Goal: Check status: Check status

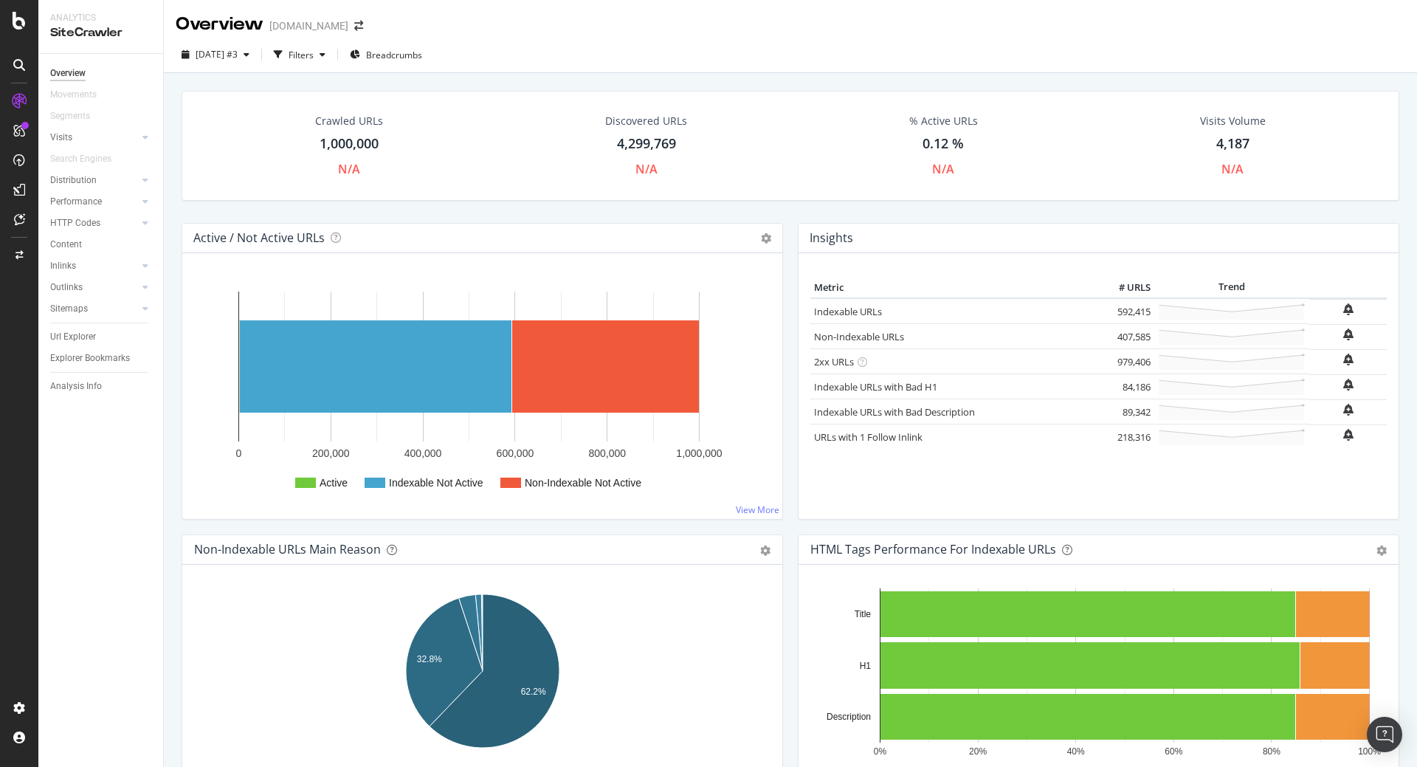
click at [21, 100] on icon at bounding box center [19, 101] width 15 height 15
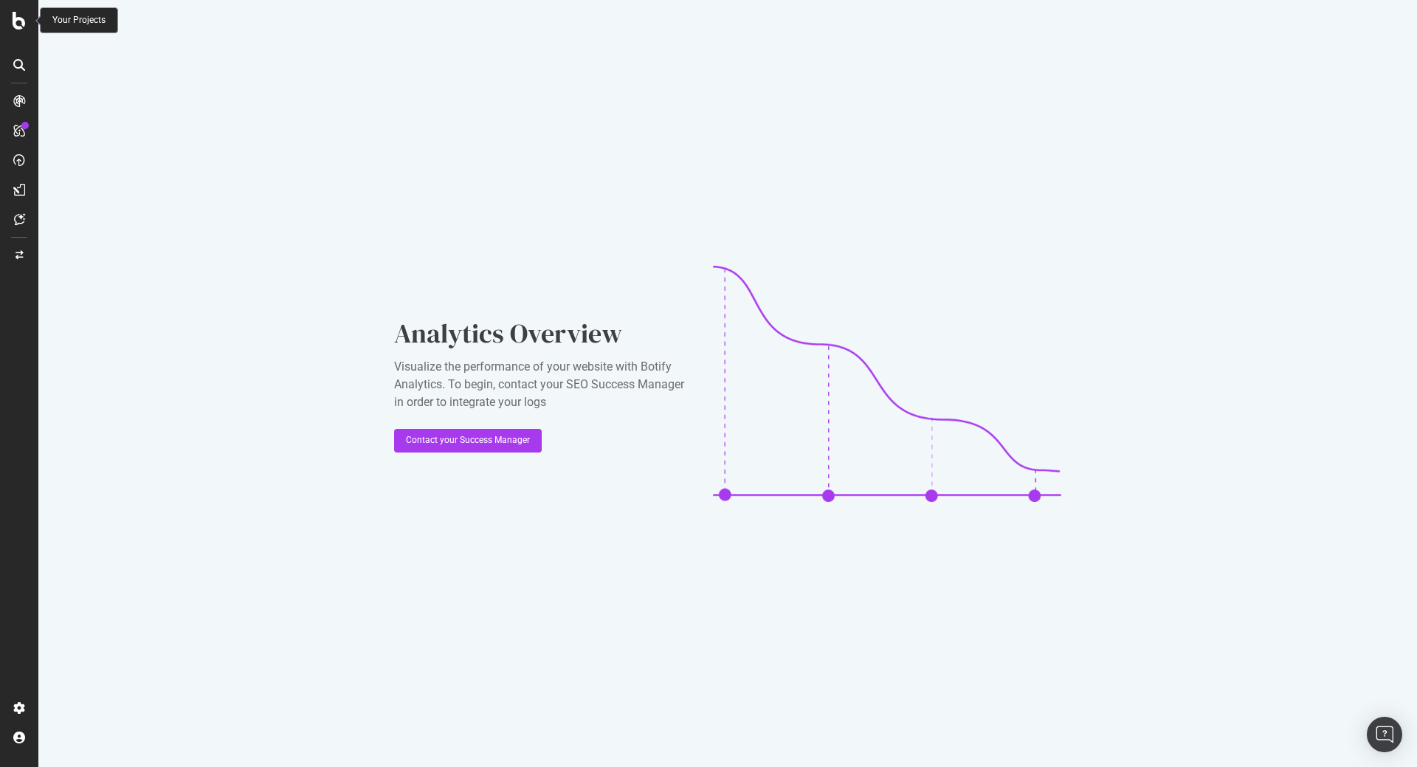
click at [11, 16] on div at bounding box center [18, 21] width 35 height 18
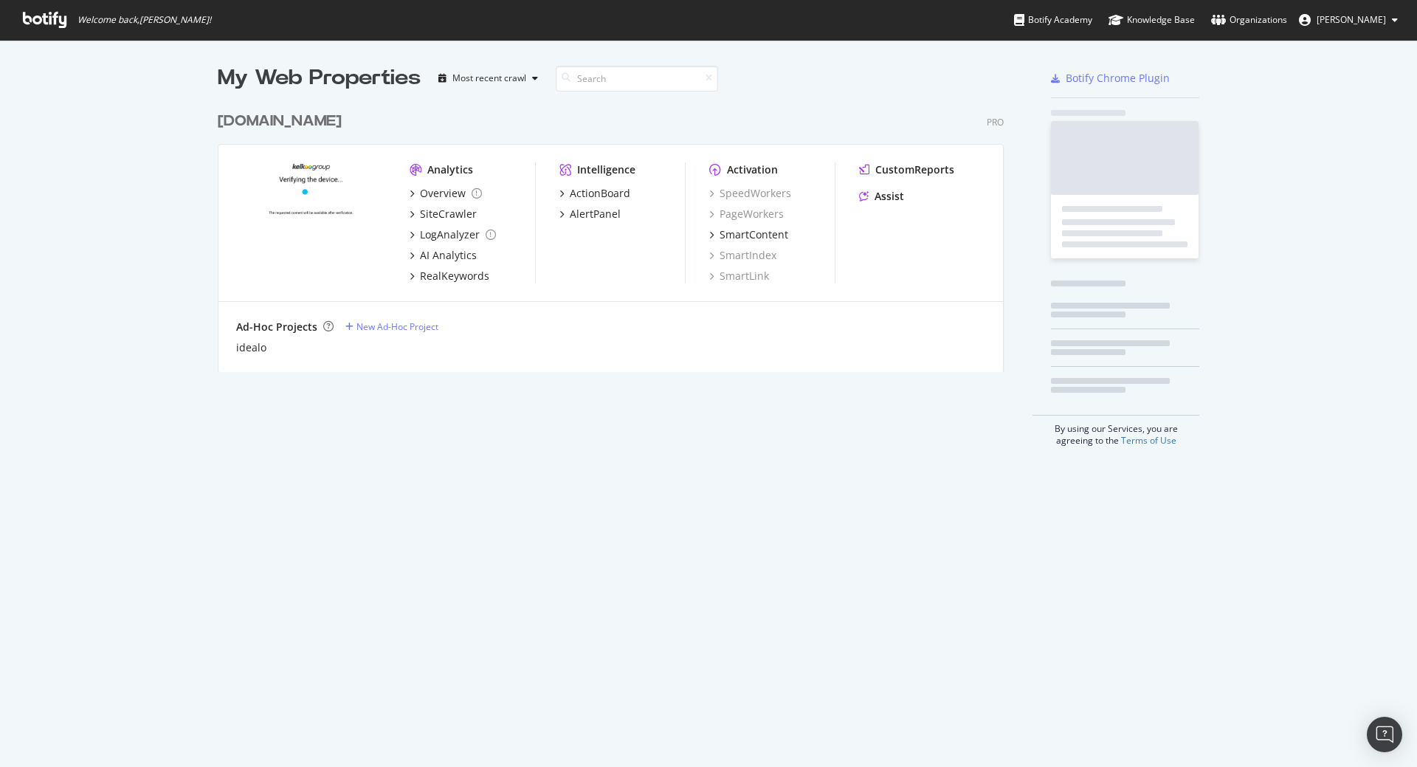
scroll to position [767, 1417]
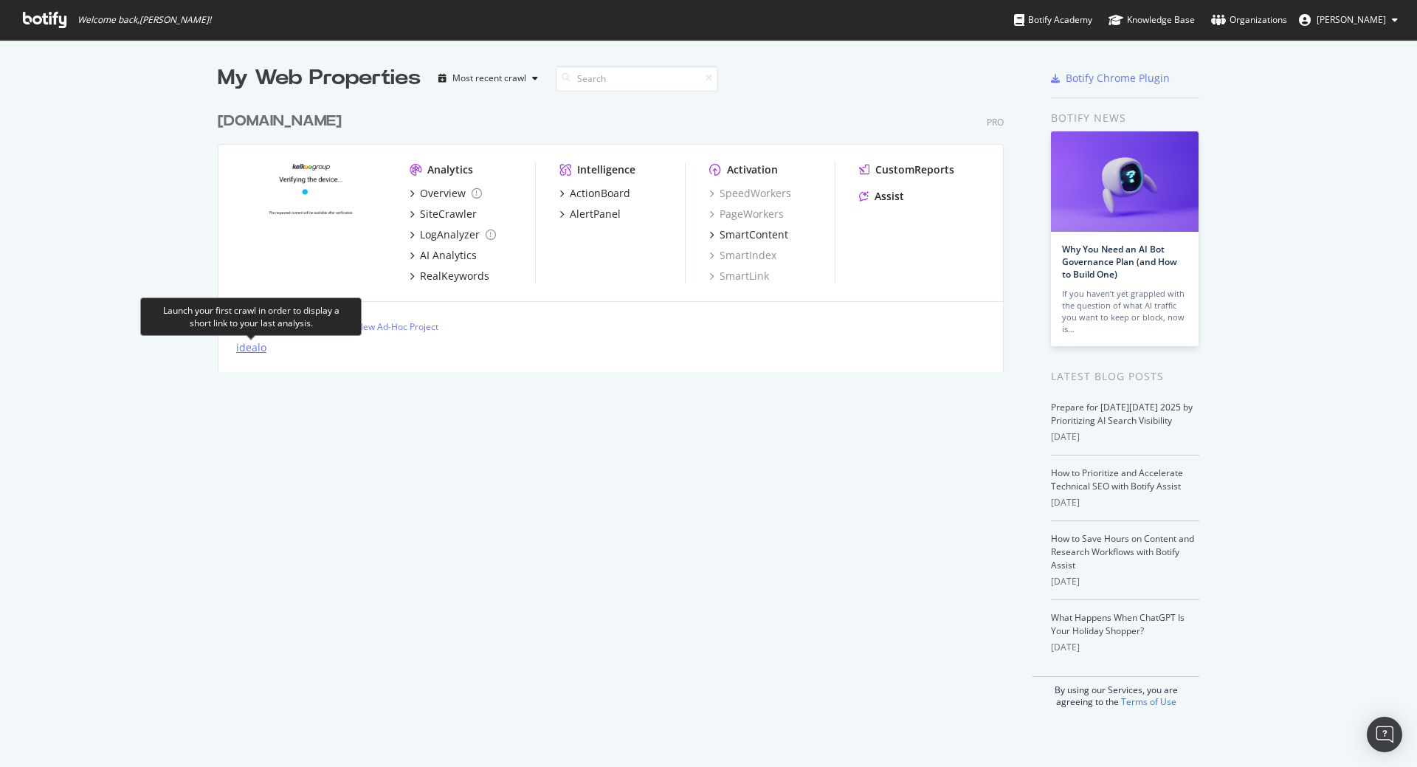
click at [252, 354] on div "idealo" at bounding box center [251, 347] width 30 height 15
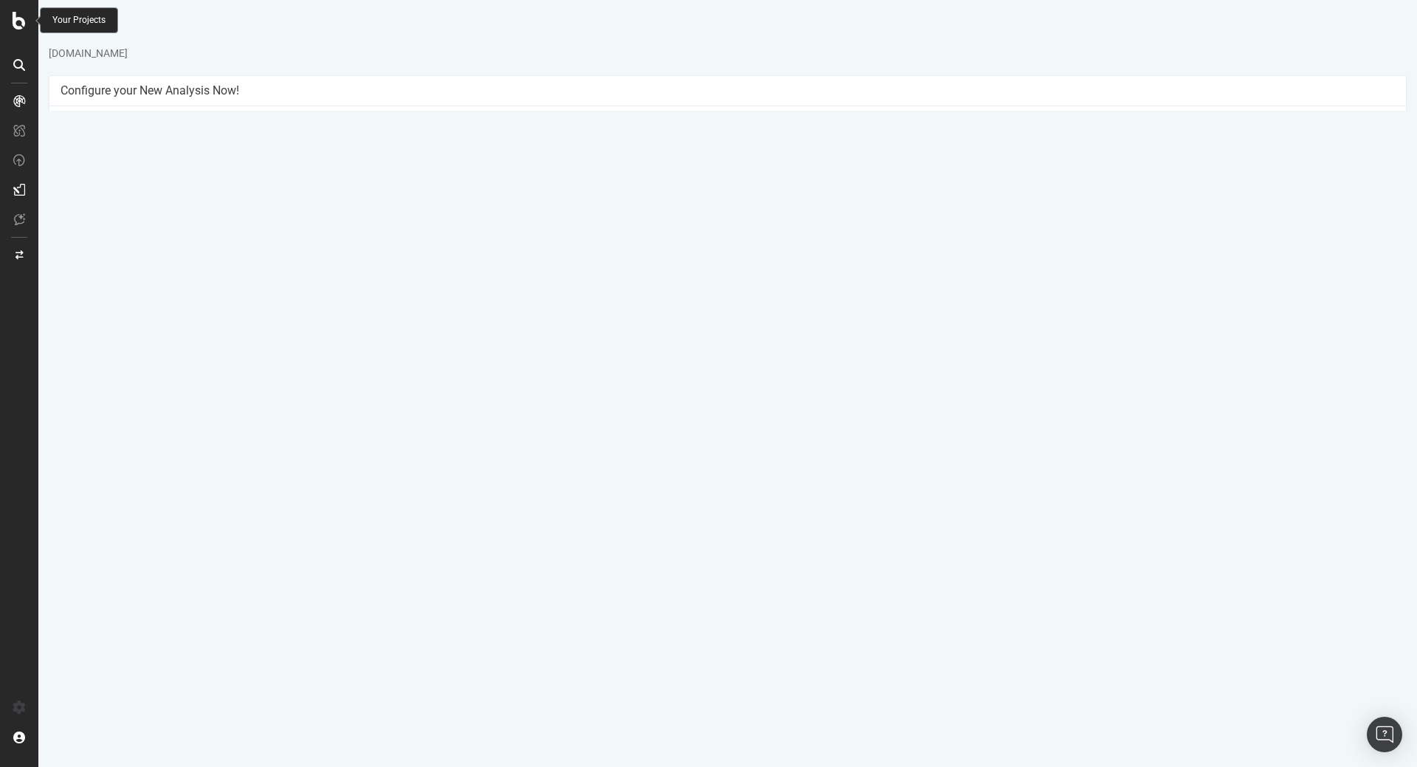
click at [16, 16] on icon at bounding box center [19, 21] width 13 height 18
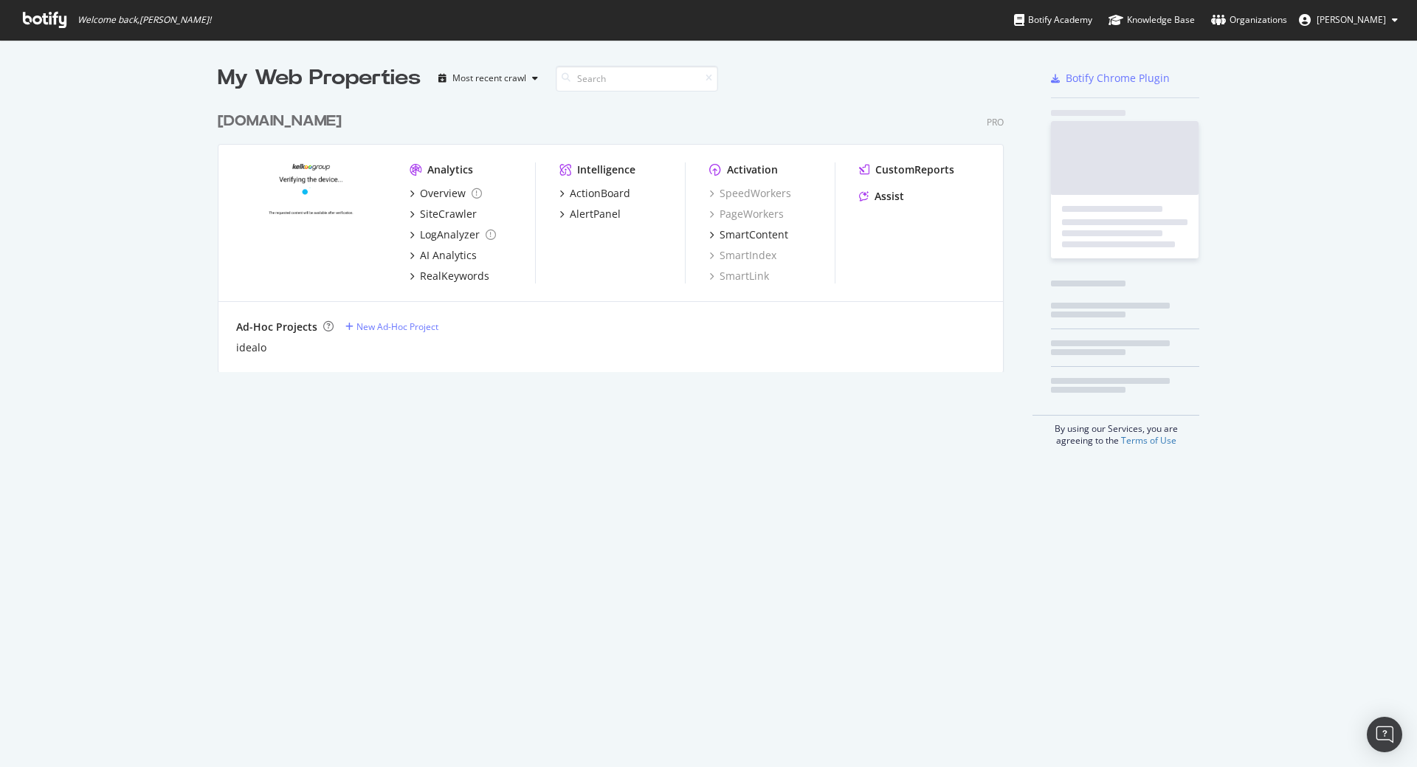
scroll to position [767, 1417]
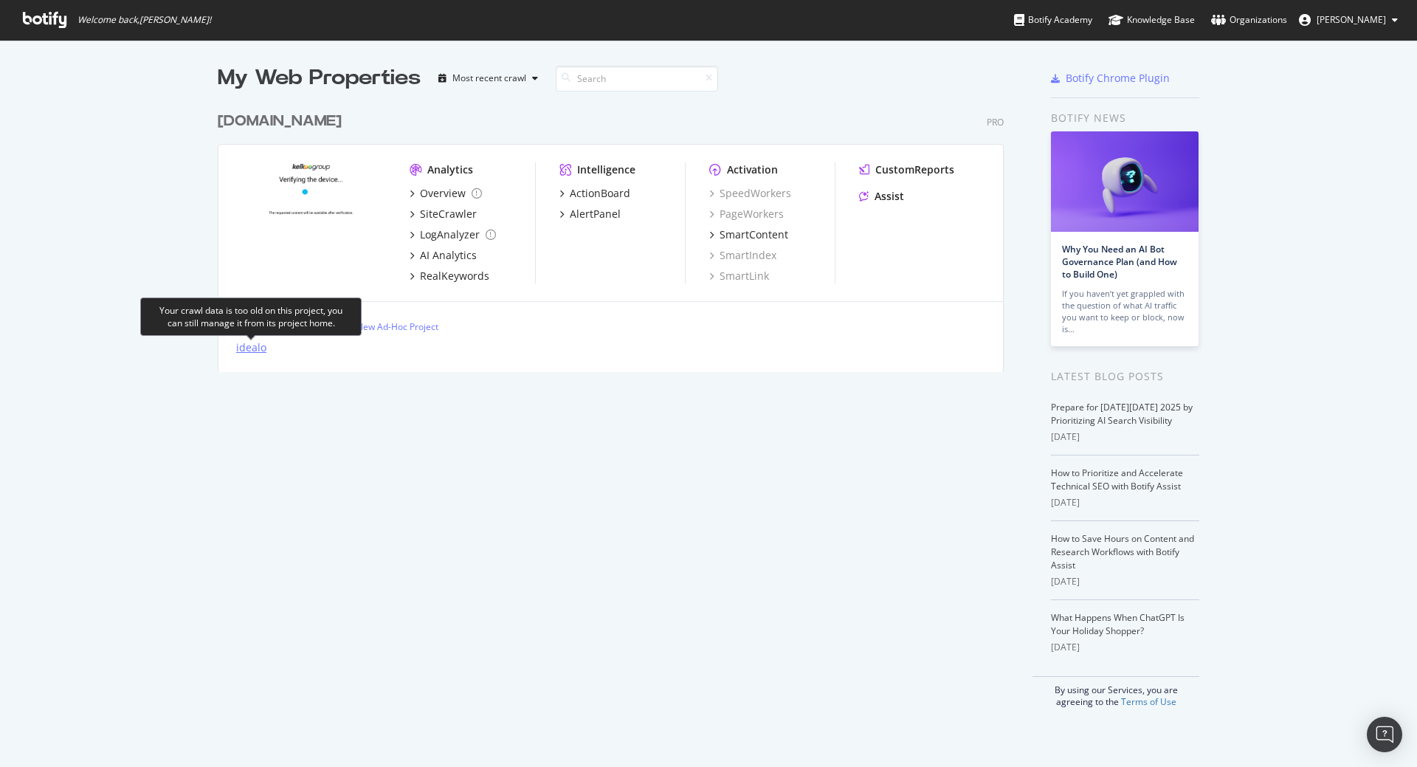
click at [255, 348] on div "idealo" at bounding box center [251, 347] width 30 height 15
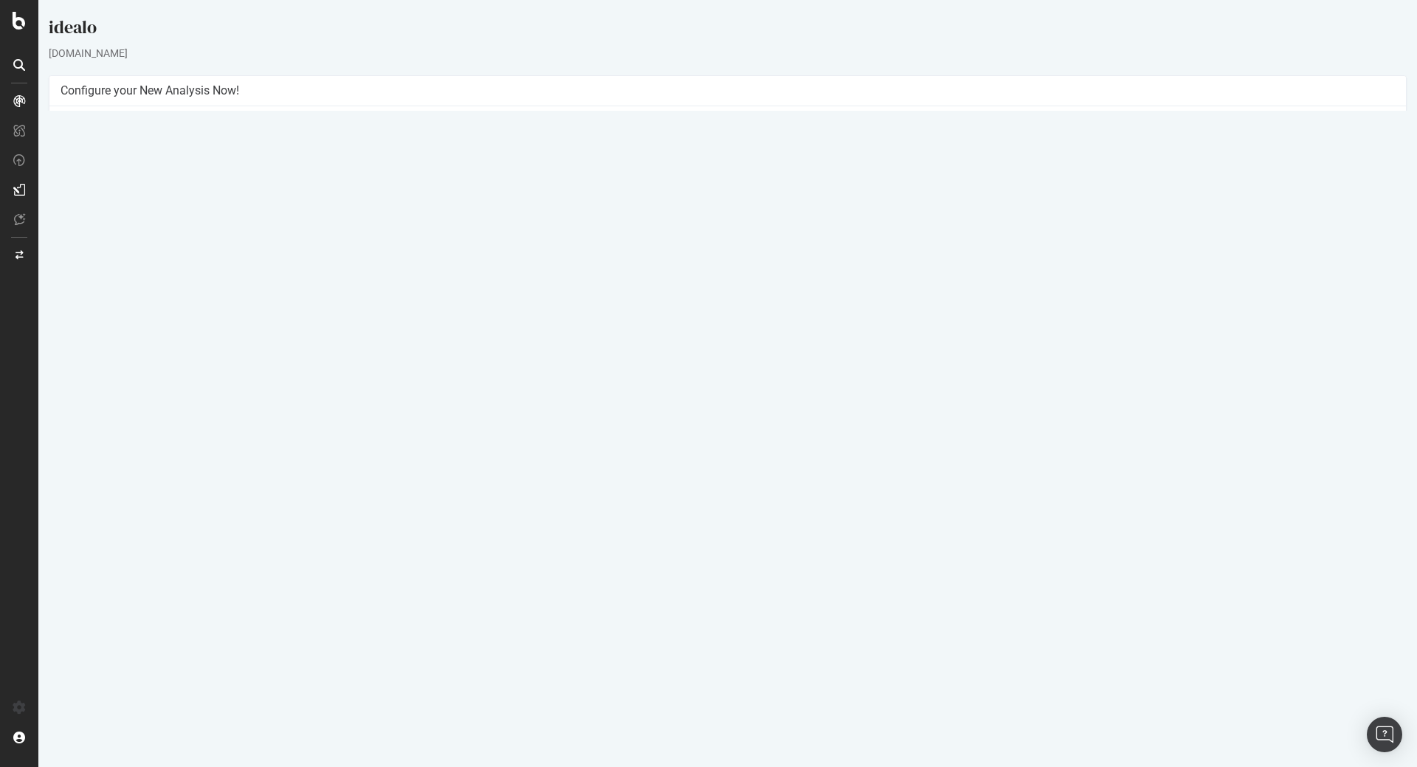
click at [94, 468] on link "[DATE] report" at bounding box center [100, 465] width 57 height 13
